Goal: Information Seeking & Learning: Learn about a topic

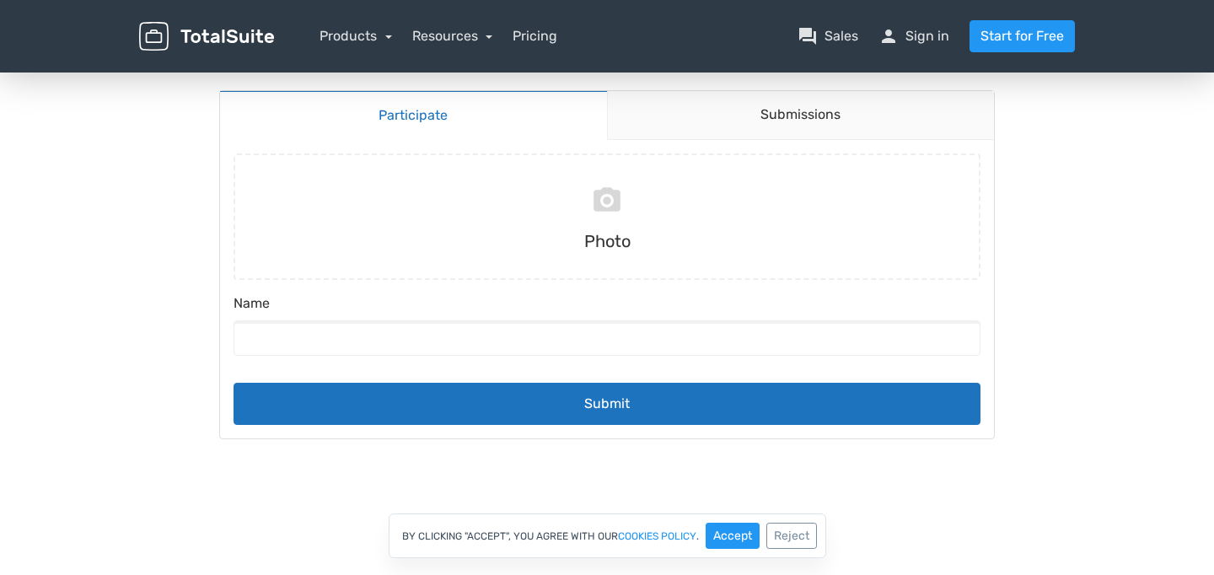
scroll to position [153, 0]
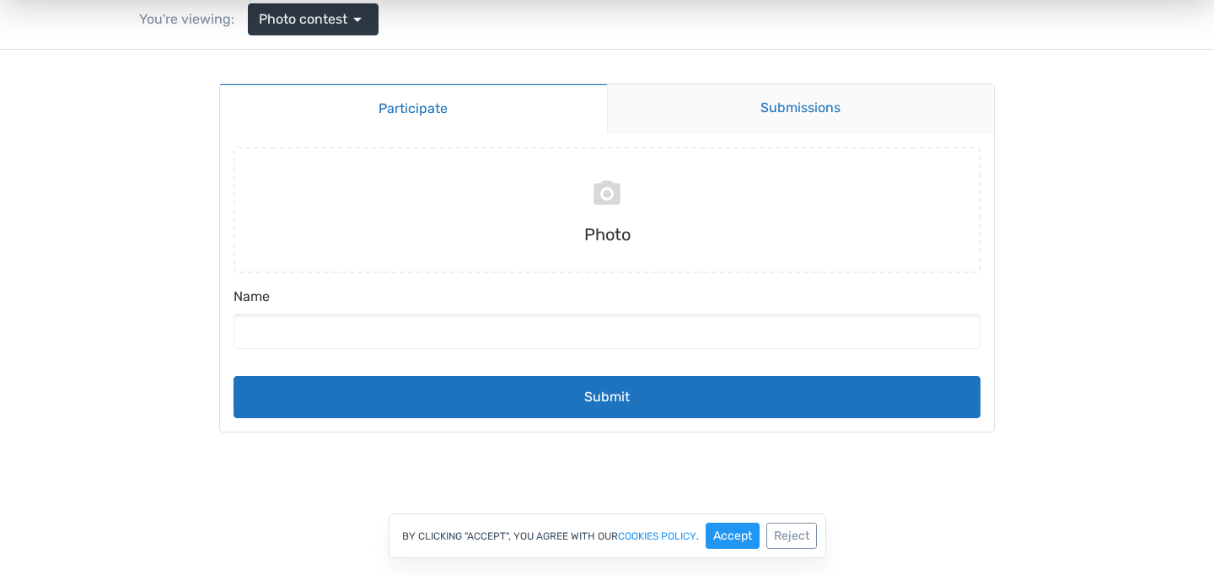
click at [826, 118] on link "Submissions" at bounding box center [801, 108] width 388 height 49
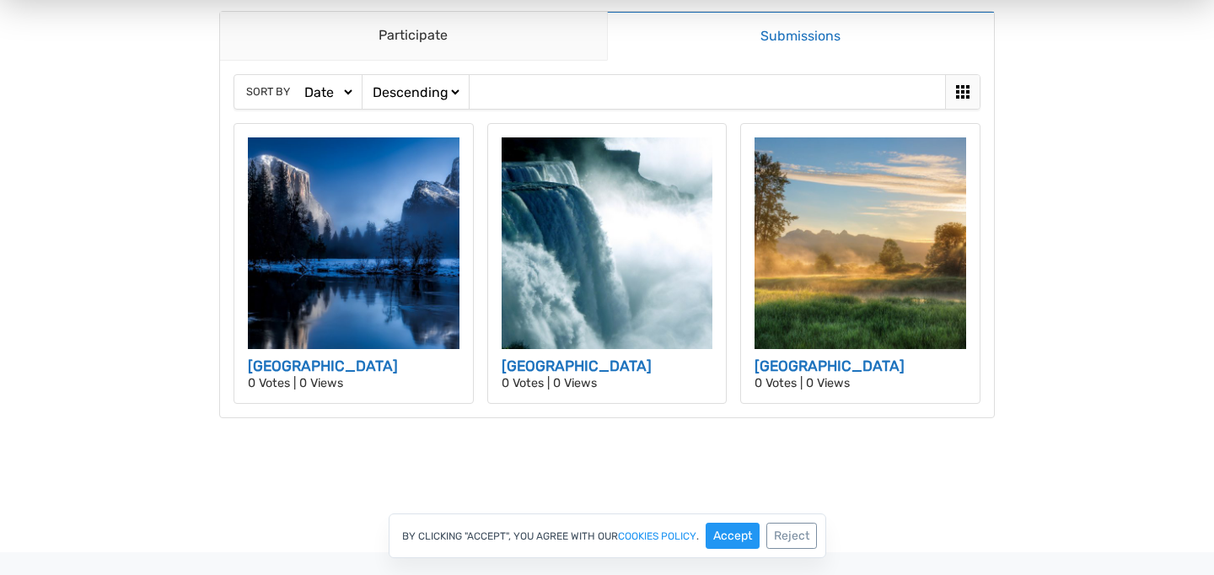
scroll to position [89, 0]
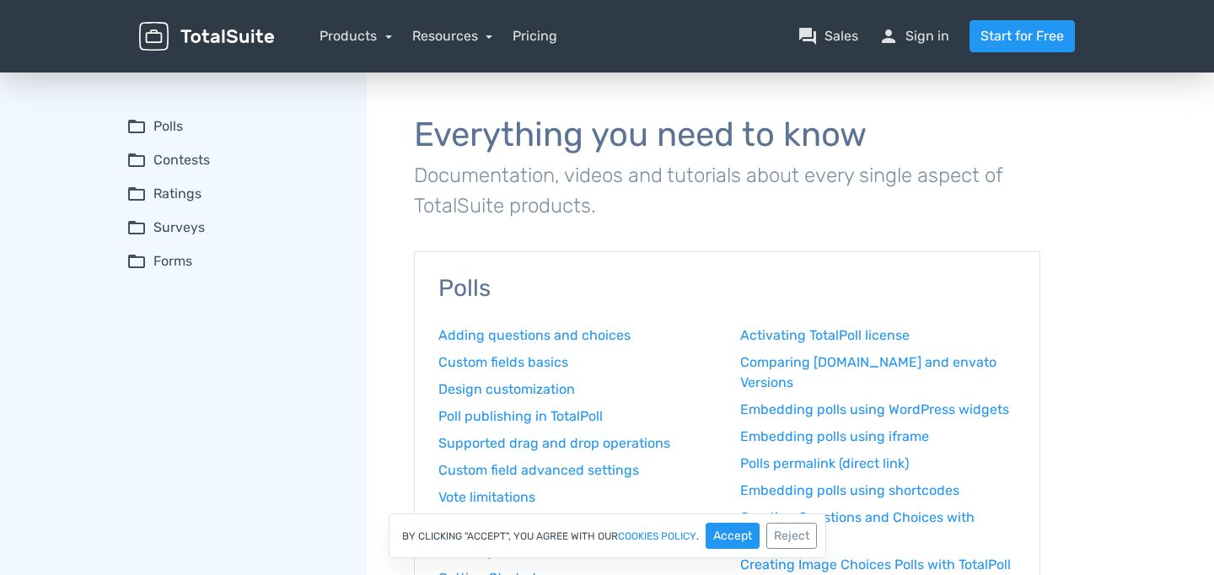
click at [174, 154] on summary "folder_open Contests" at bounding box center [234, 160] width 217 height 20
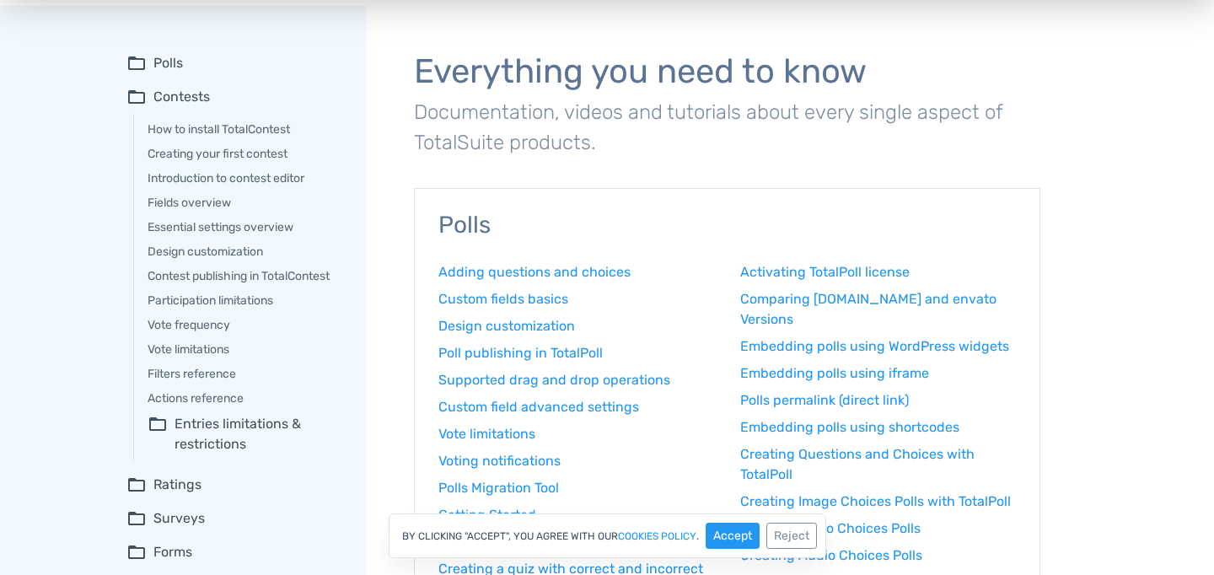
scroll to position [73, 0]
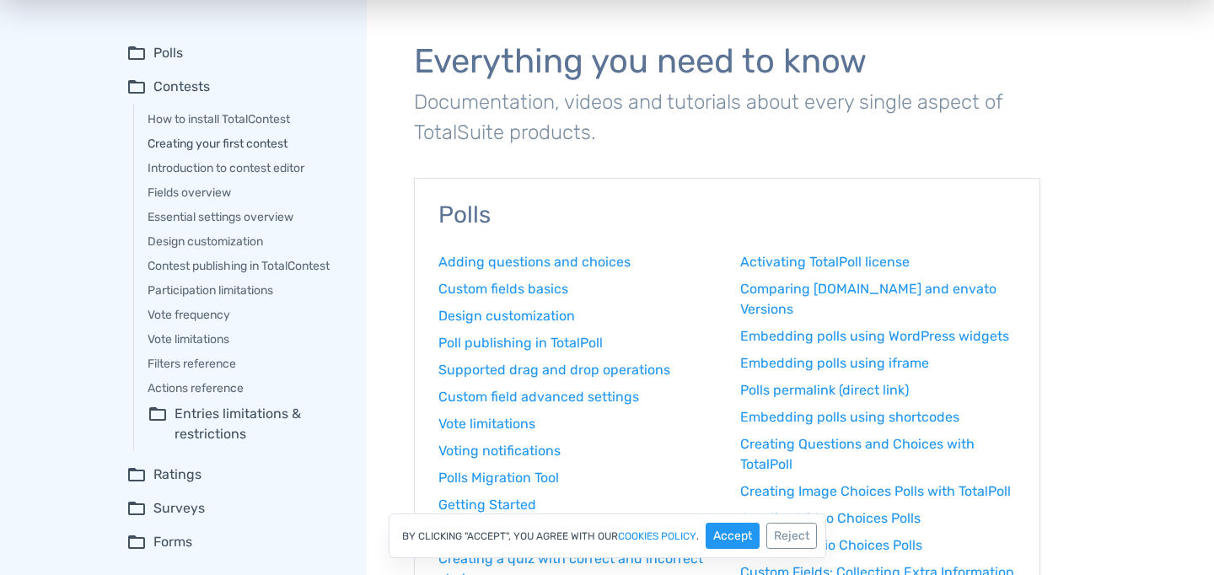
click at [278, 141] on link "Creating your first contest" at bounding box center [246, 144] width 196 height 18
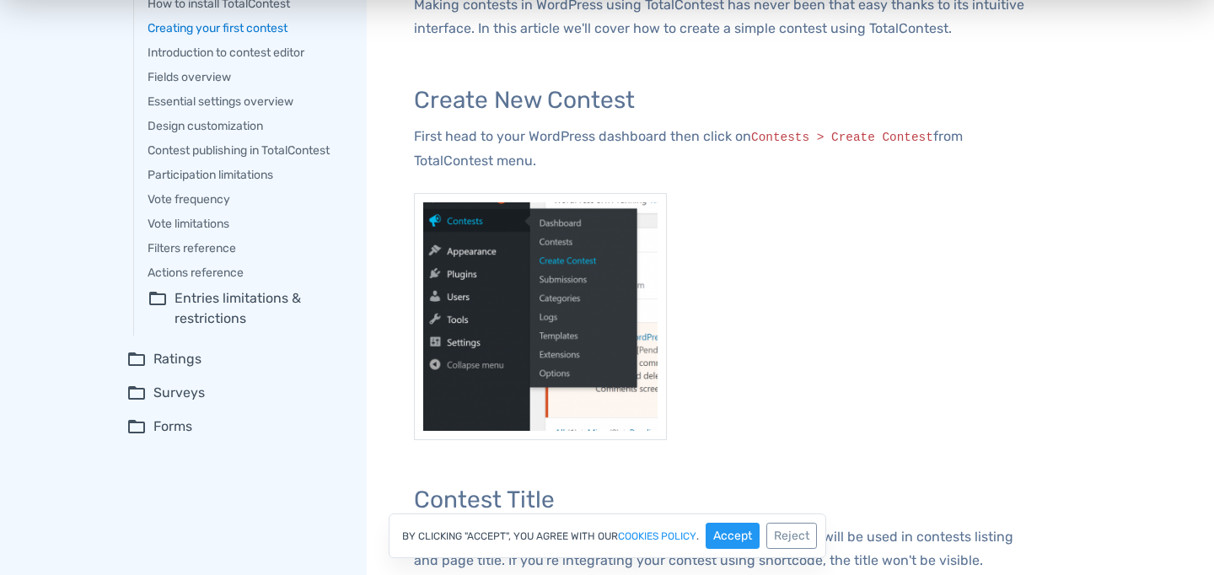
scroll to position [191, 0]
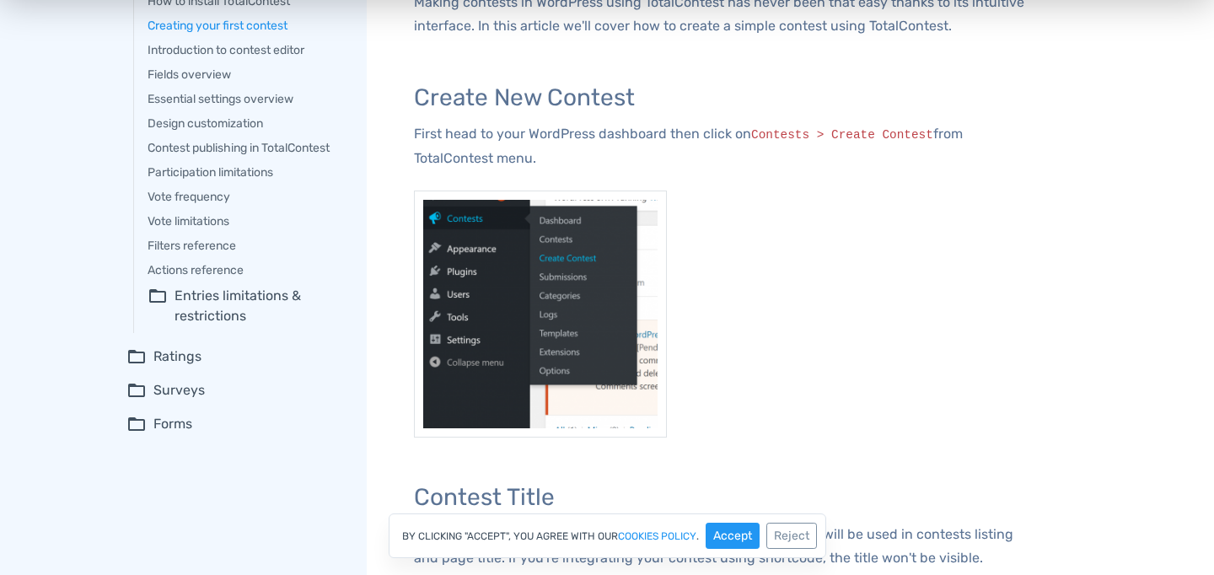
click at [180, 392] on summary "folder_open Surveys" at bounding box center [234, 390] width 217 height 20
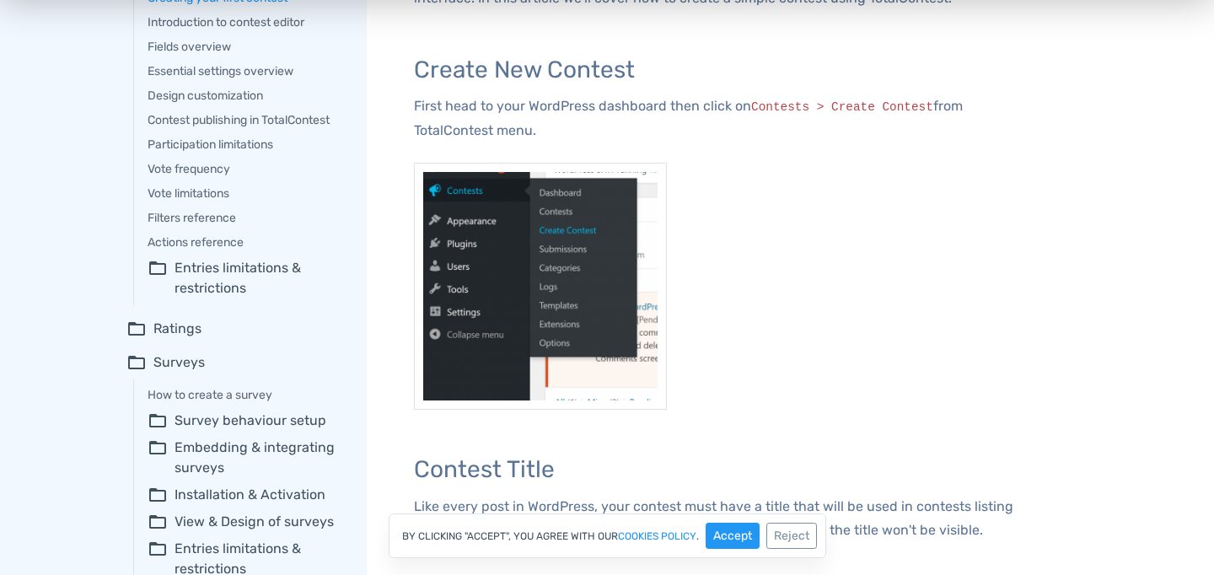
scroll to position [0, 0]
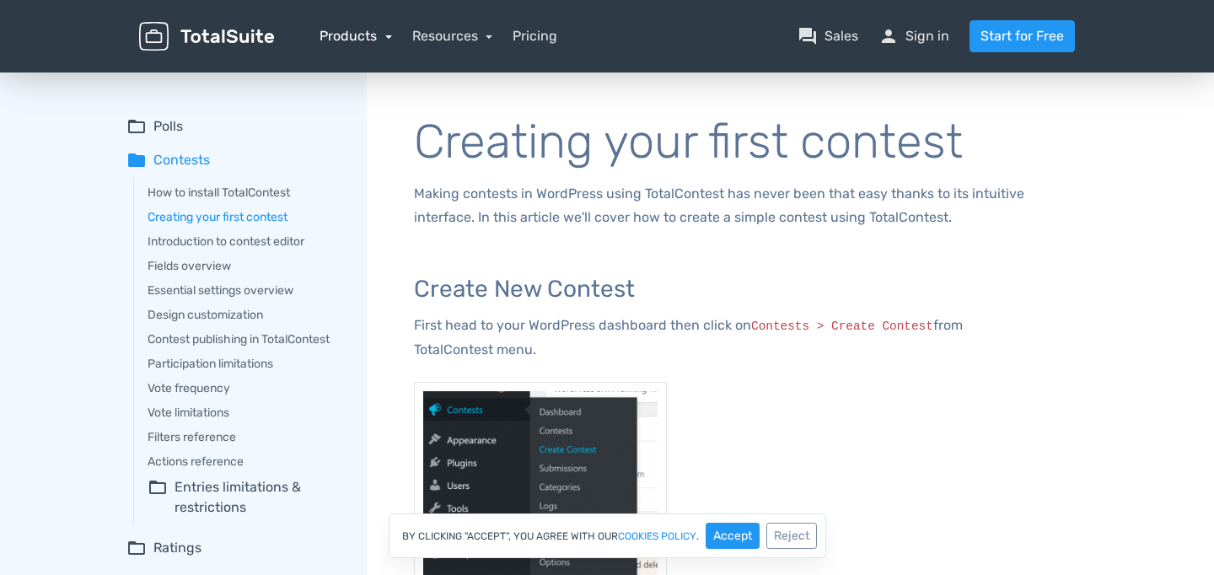
click at [374, 35] on link "Products" at bounding box center [356, 36] width 73 height 16
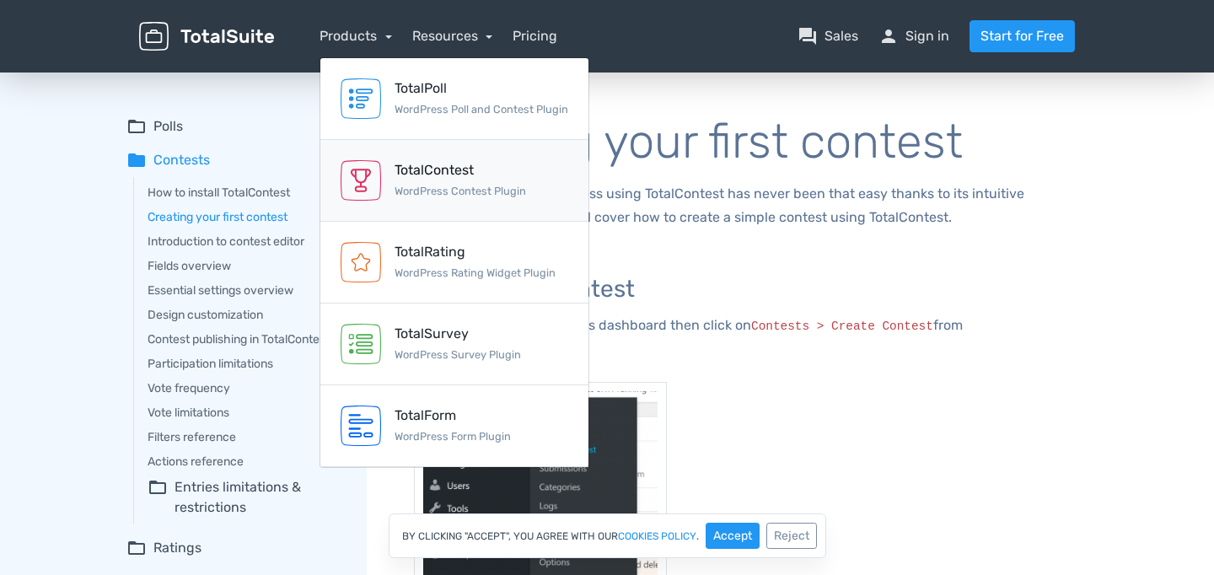
click at [548, 177] on link "TotalContest WordPress Contest Plugin" at bounding box center [454, 181] width 268 height 82
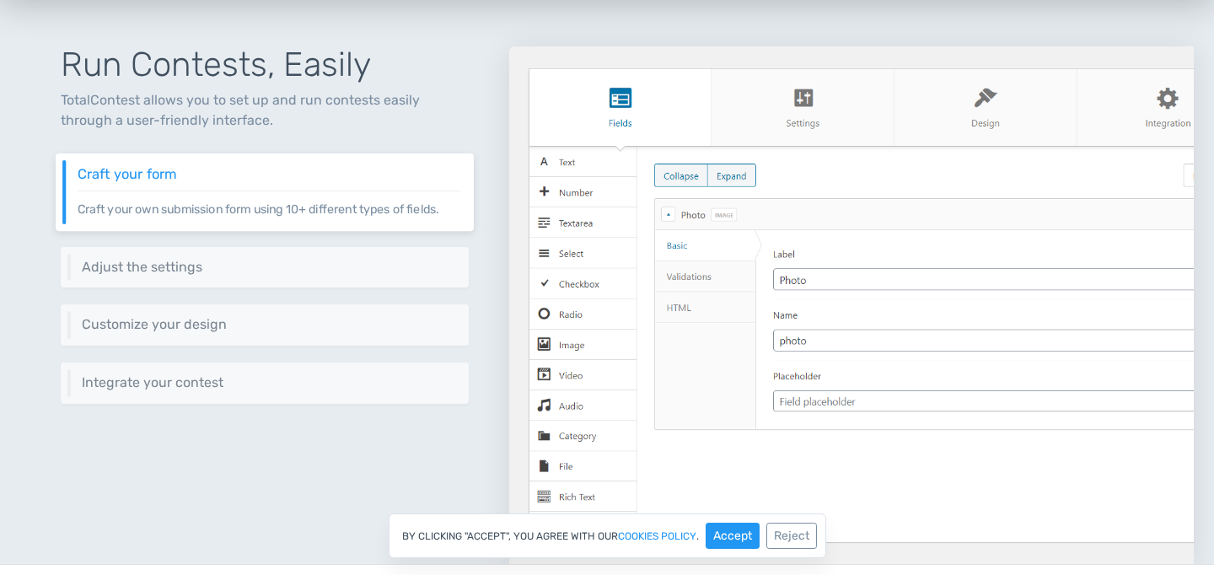
scroll to position [714, 0]
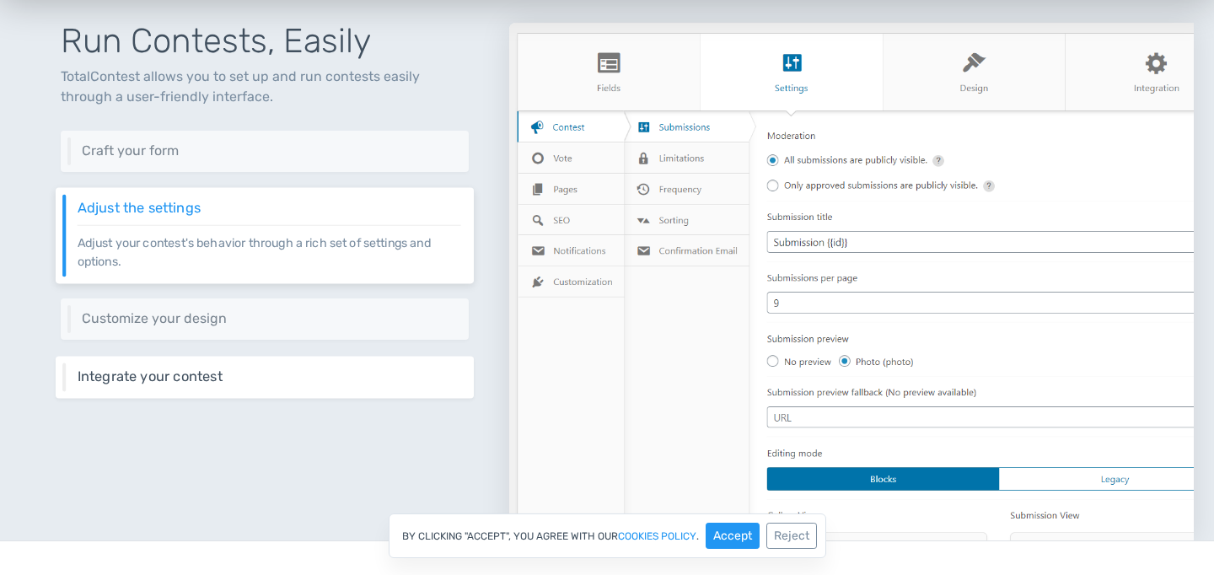
click at [261, 377] on h6 "Integrate your contest" at bounding box center [270, 376] width 384 height 15
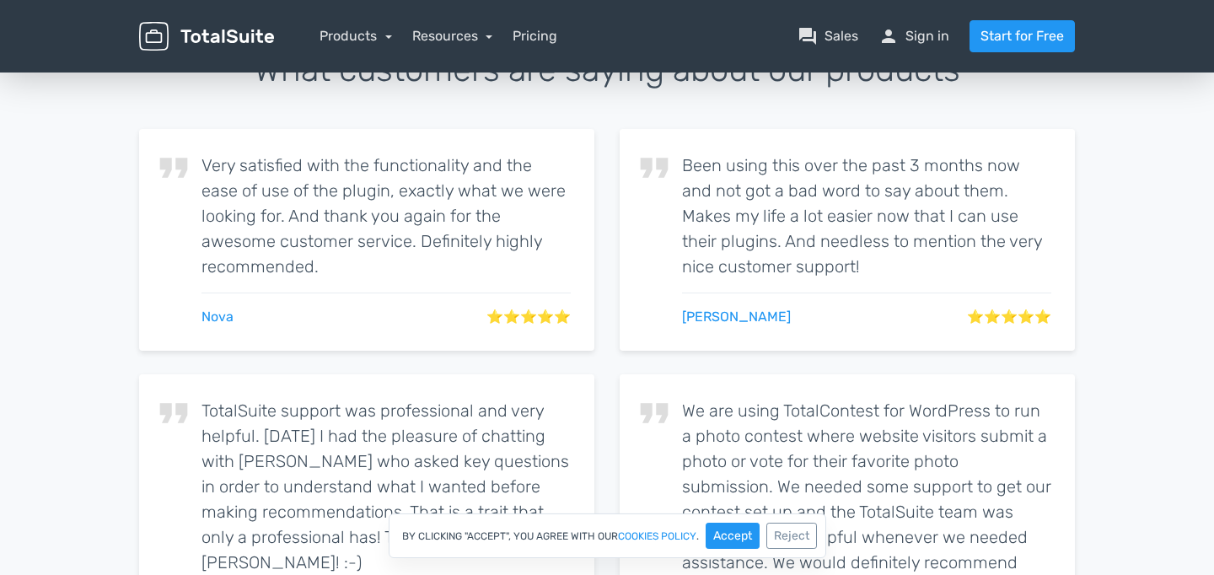
scroll to position [2533, 0]
